Goal: Transaction & Acquisition: Purchase product/service

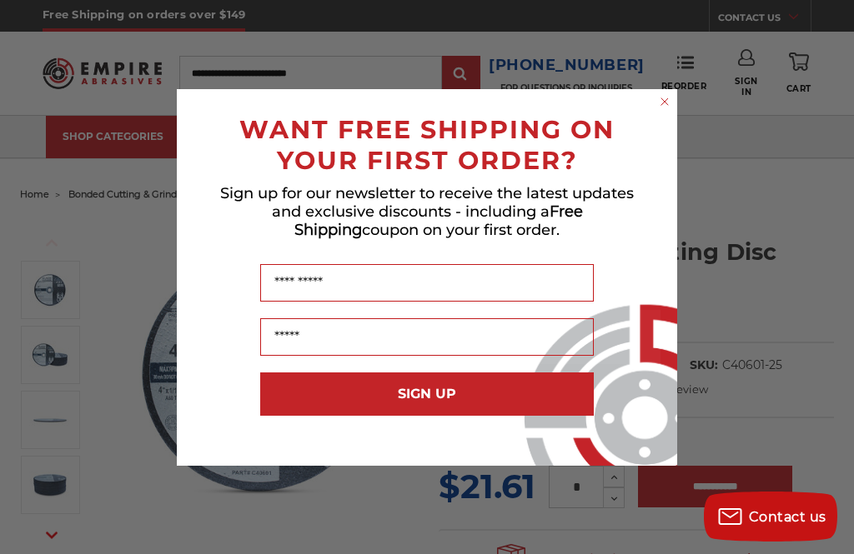
click at [670, 99] on circle "Close dialog" at bounding box center [665, 101] width 16 height 16
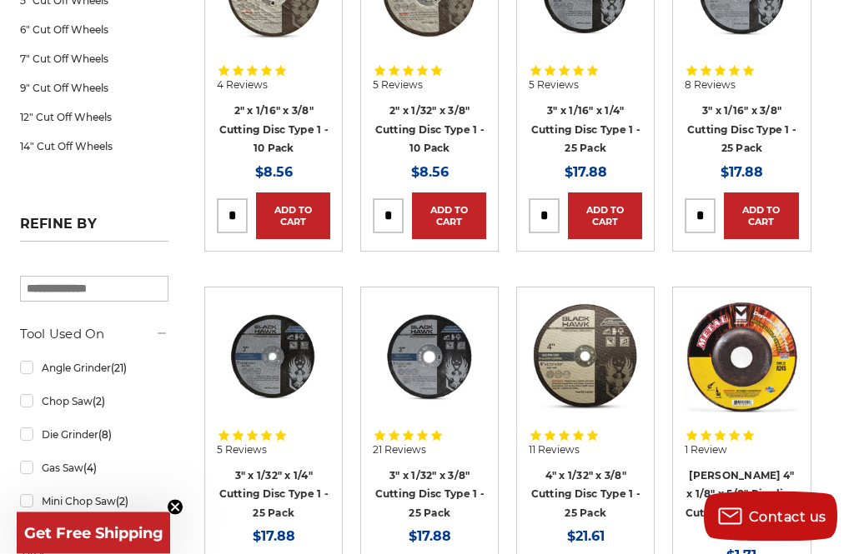
scroll to position [449, 0]
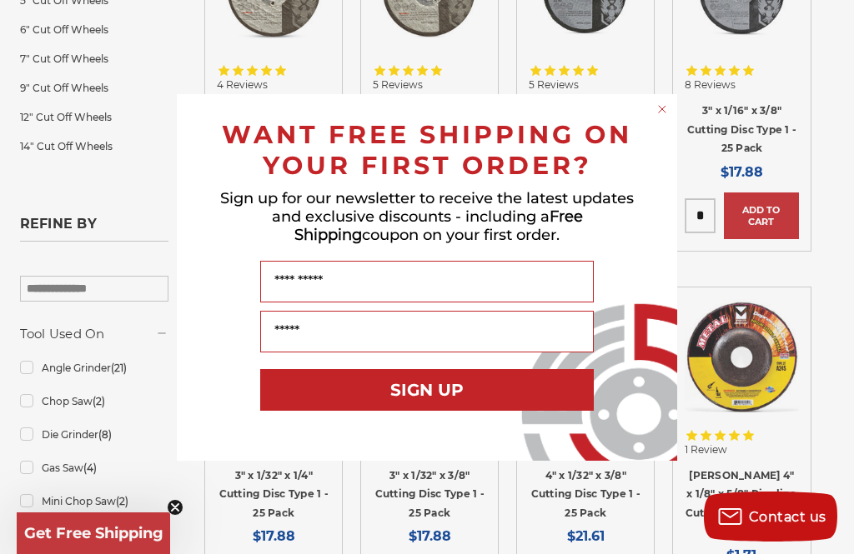
click at [668, 117] on circle "Close dialog" at bounding box center [663, 109] width 16 height 16
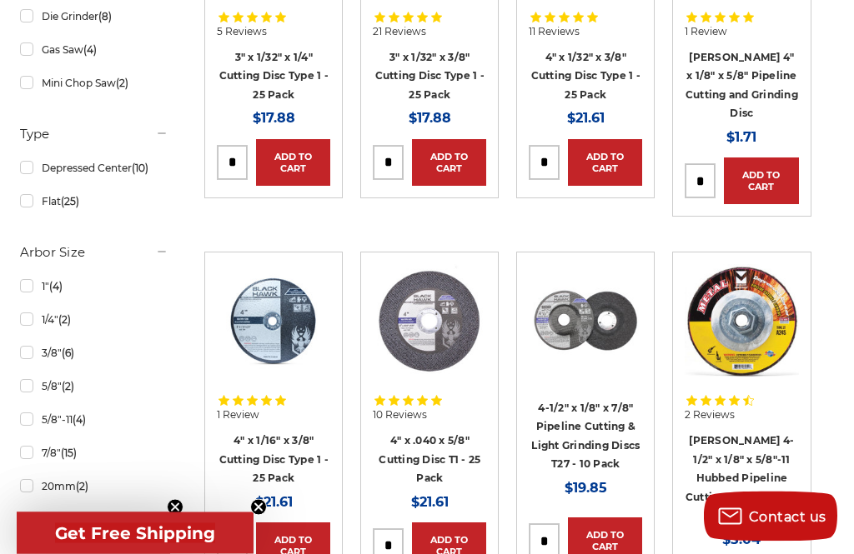
scroll to position [867, 0]
click at [25, 368] on link "3/8" (6)" at bounding box center [94, 353] width 149 height 29
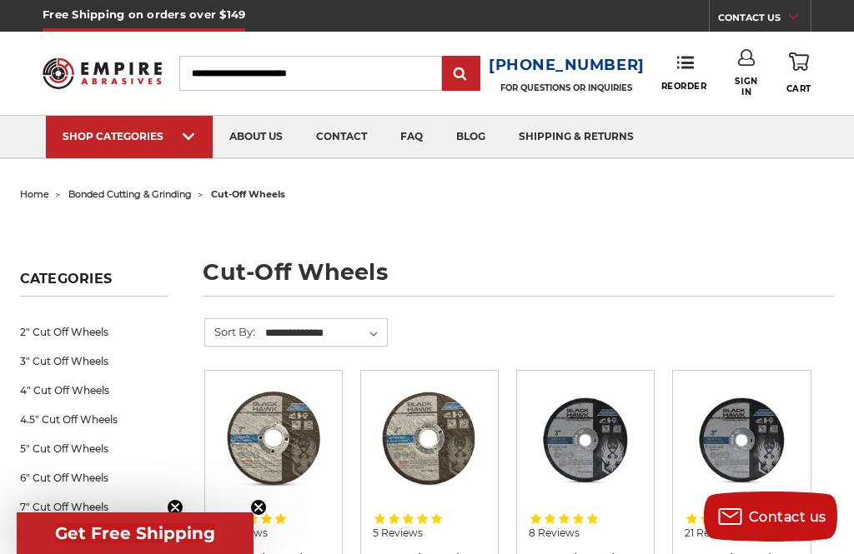
click at [48, 392] on link "4" Cut Off Wheels" at bounding box center [94, 390] width 149 height 29
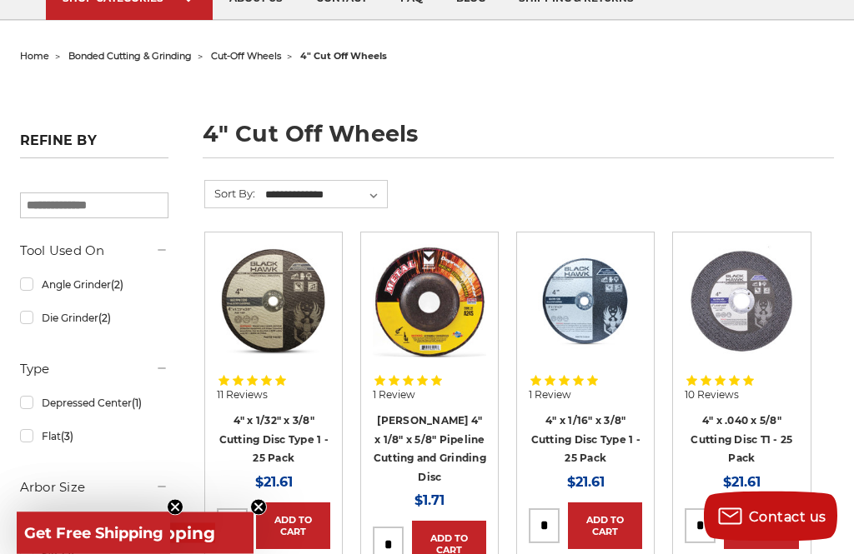
scroll to position [138, 0]
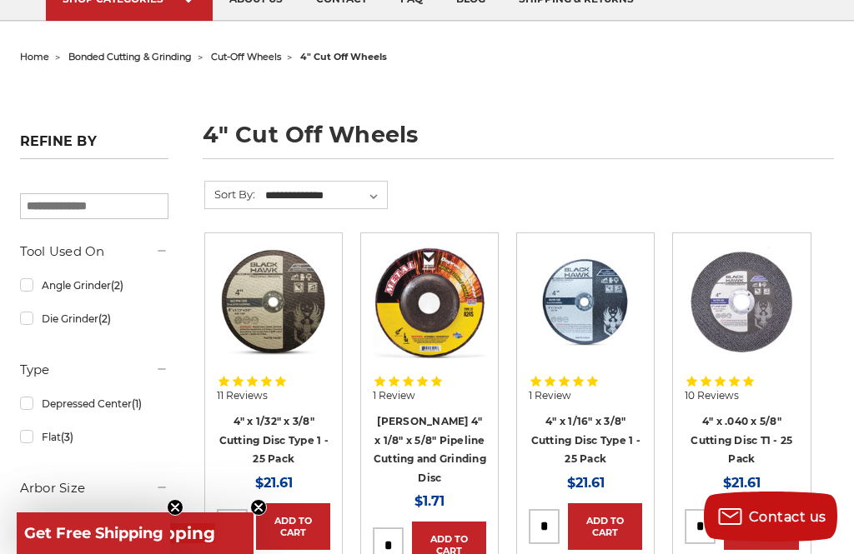
click at [78, 323] on link "Die Grinder (2)" at bounding box center [94, 318] width 149 height 29
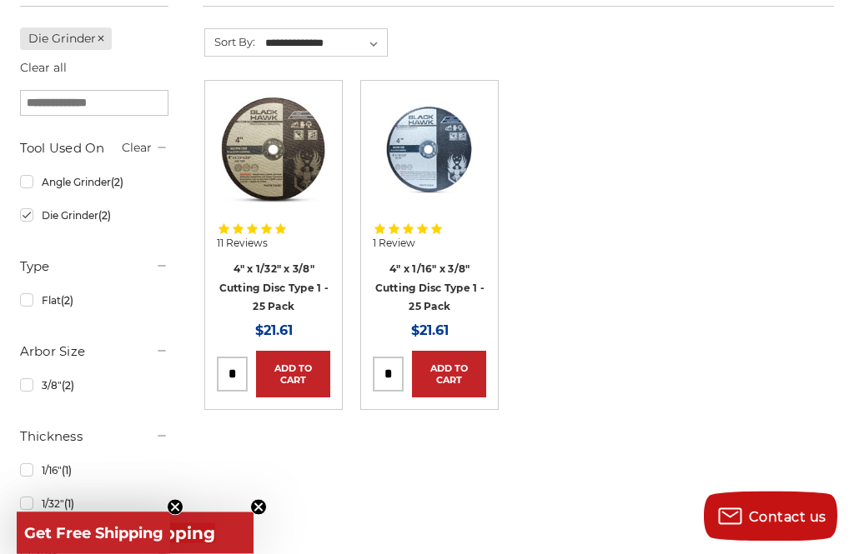
scroll to position [299, 0]
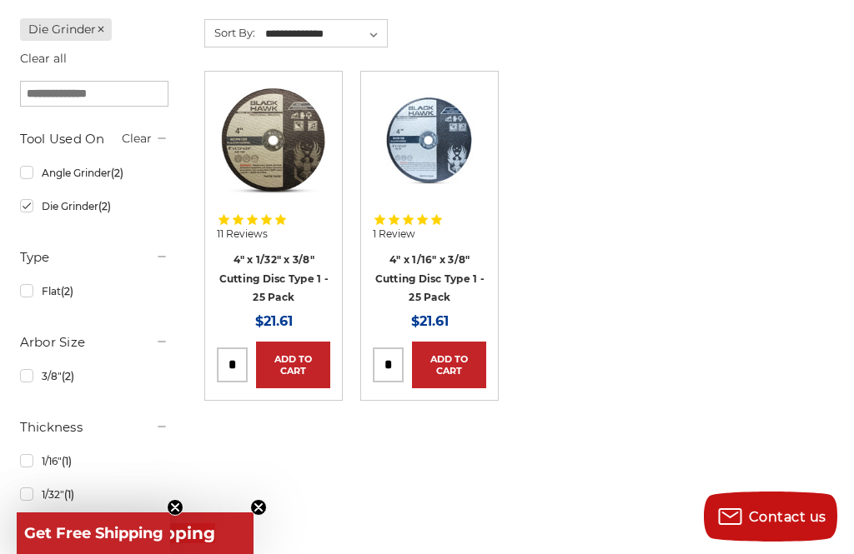
click at [273, 554] on div "Refine by Die Grinder Clear all × Browse by Choose Your Grit, Grit & more Hide …" at bounding box center [427, 301] width 832 height 564
click at [269, 554] on div "Refine by Die Grinder Clear all × Browse by Choose Your Grit, Grit & more Hide …" at bounding box center [427, 301] width 832 height 564
click at [276, 554] on div "Refine by Die Grinder Clear all × Browse by Choose Your Grit, Grit & more Hide …" at bounding box center [427, 301] width 832 height 564
click at [180, 516] on circle "Close teaser" at bounding box center [176, 508] width 16 height 16
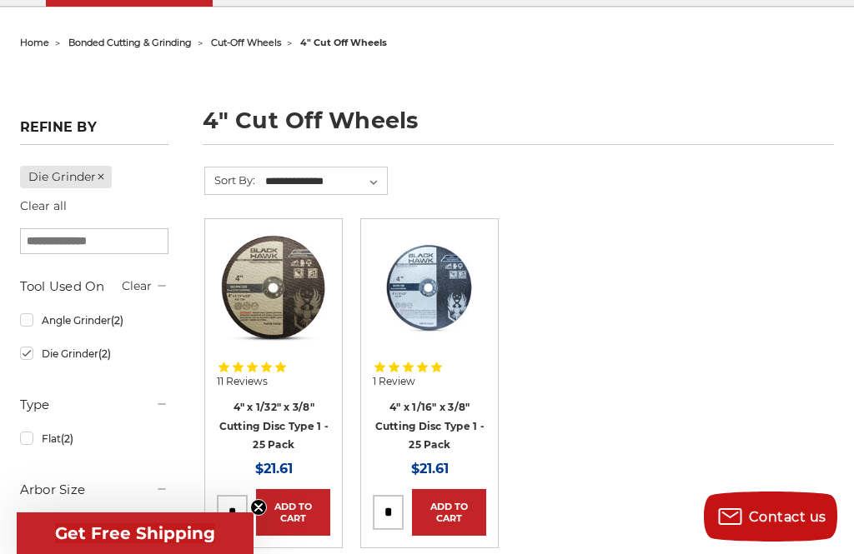
scroll to position [150, 0]
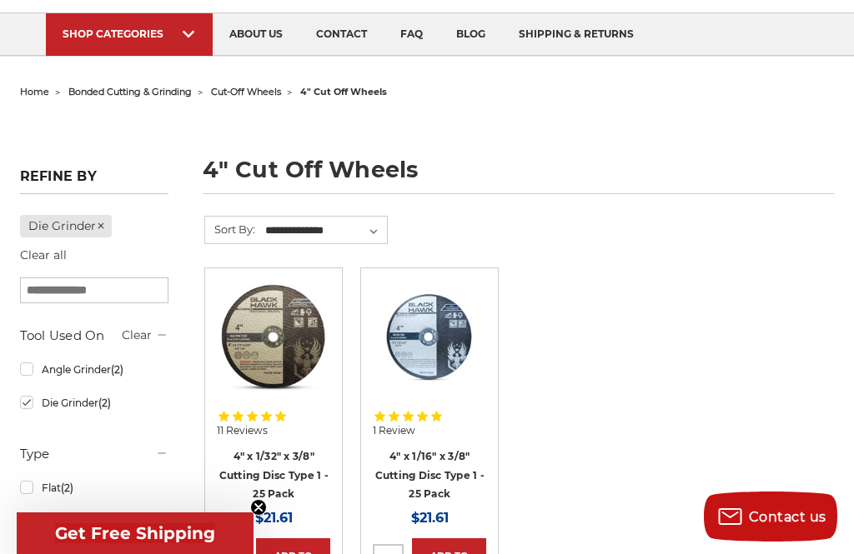
click at [847, 21] on nav "SHOP CATEGORIES sanding belts 3/8" x 13" 1/2" x 18" 1/2" x 24" 1" x 30" 1" x 42…" at bounding box center [427, 34] width 854 height 42
click at [52, 153] on div "home bonded cutting & grinding cut-off wheels 4" cut off wheels 4" cut off whee…" at bounding box center [428, 430] width 850 height 700
click at [58, 182] on h5 "Refine by" at bounding box center [94, 181] width 149 height 26
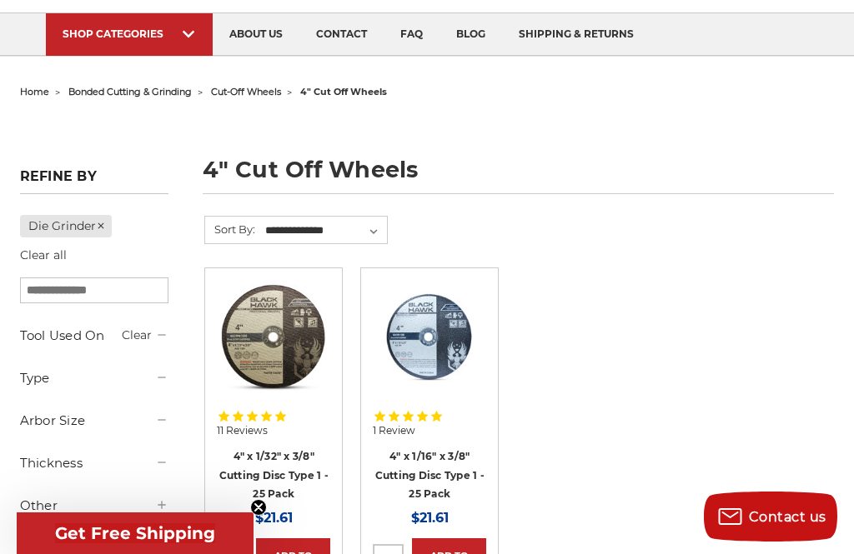
click at [788, 229] on form "**********" at bounding box center [507, 242] width 606 height 52
click at [56, 228] on link "Die Grinder" at bounding box center [66, 226] width 92 height 23
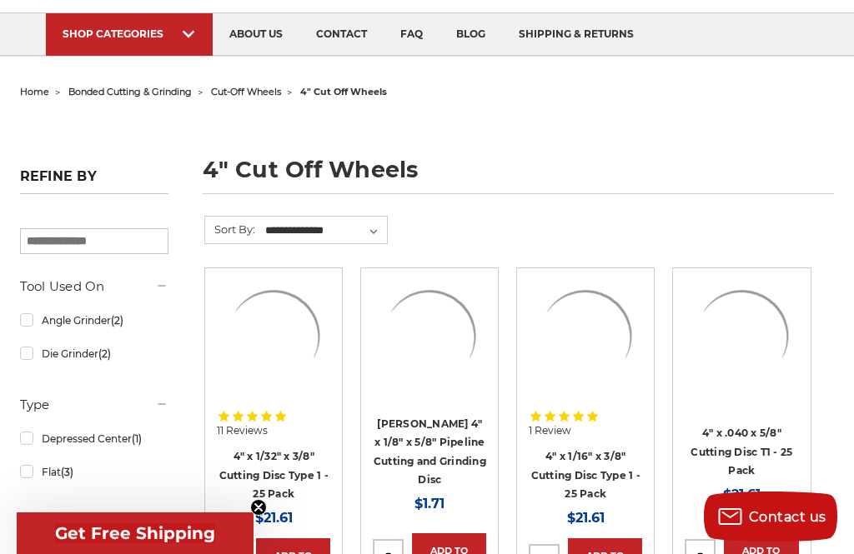
scroll to position [25, 0]
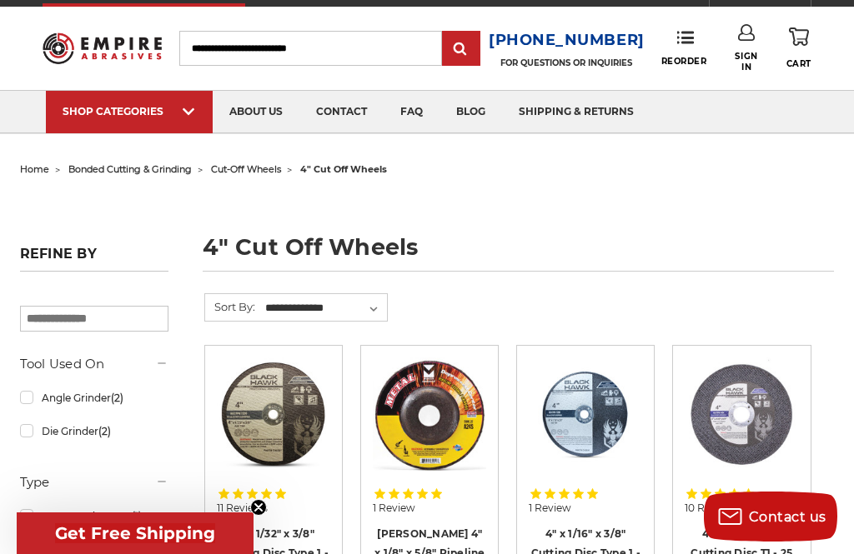
click at [58, 225] on div "home bonded cutting & grinding cut-off wheels 4" cut off wheels 4" cut off whee…" at bounding box center [428, 550] width 850 height 784
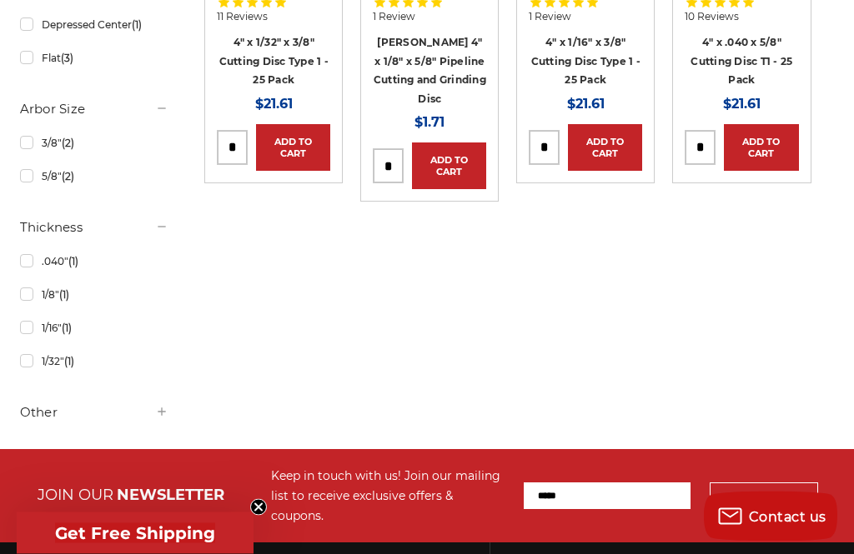
scroll to position [525, 0]
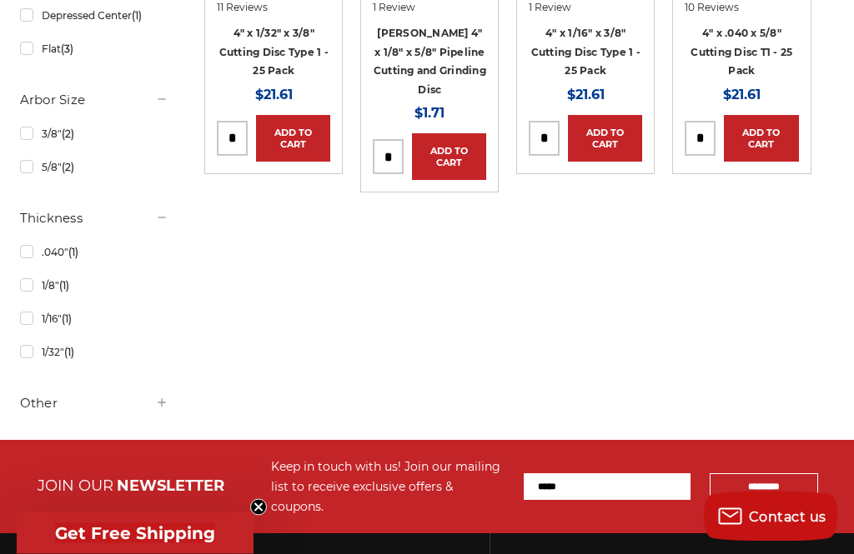
click at [429, 329] on div "Refine by × Browse by Choose Your Grit, Grit & more Hide Filters Show Filters T…" at bounding box center [427, 117] width 832 height 648
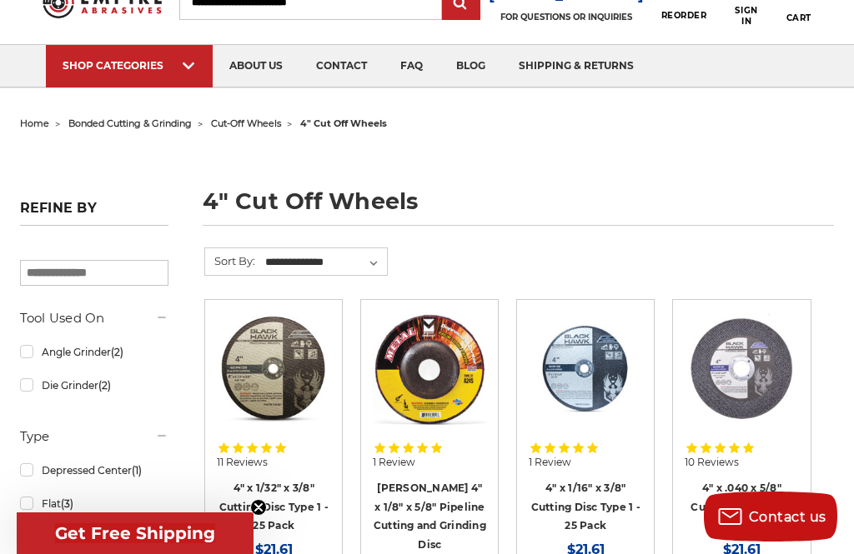
scroll to position [70, 0]
click at [534, 158] on div "home bonded cutting & grinding cut-off wheels 4" cut off wheels 4" cut off whee…" at bounding box center [428, 505] width 850 height 784
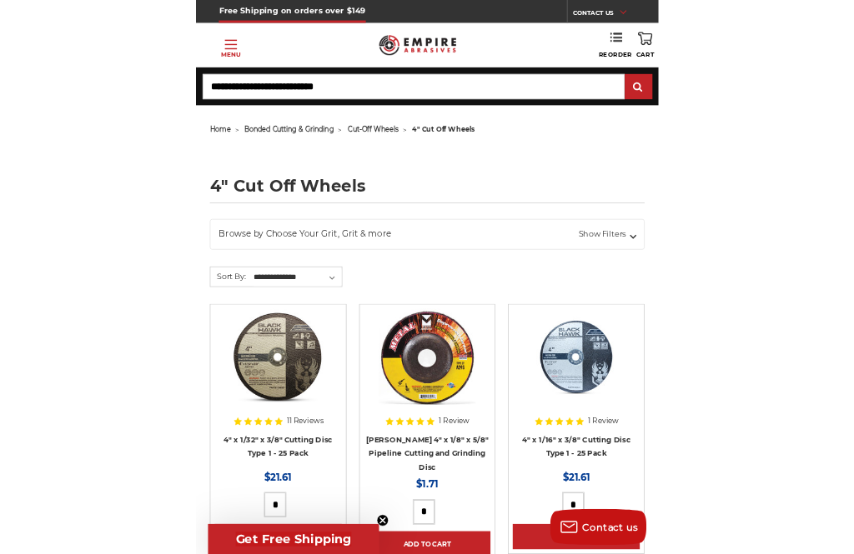
scroll to position [23, 0]
